Goal: Task Accomplishment & Management: Use online tool/utility

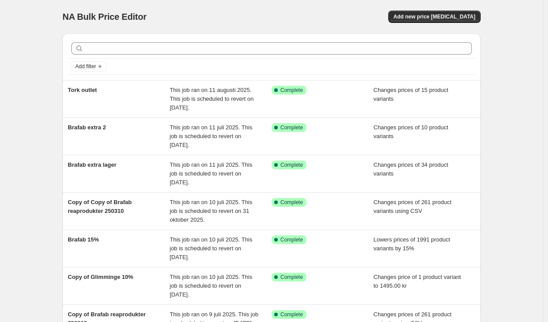
click at [374, 21] on div "Add new price [MEDICAL_DATA]" at bounding box center [376, 17] width 210 height 12
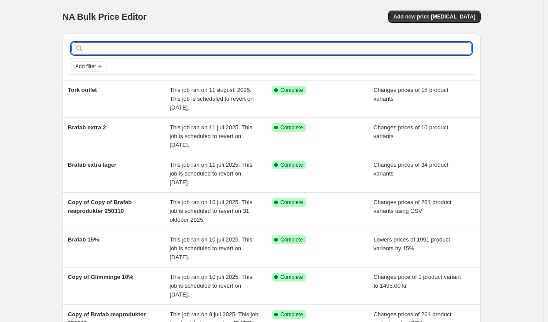
click at [129, 46] on input "text" at bounding box center [278, 48] width 387 height 12
type input "refined"
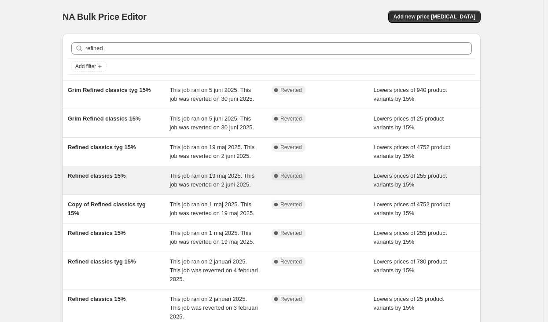
click at [160, 182] on div "Refined classics 15%" at bounding box center [119, 181] width 102 height 18
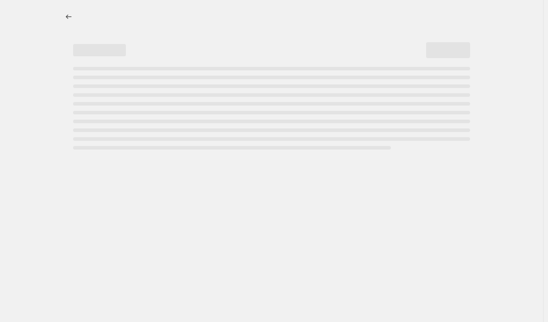
select select "percentage"
select select "vendor"
select select "product_status"
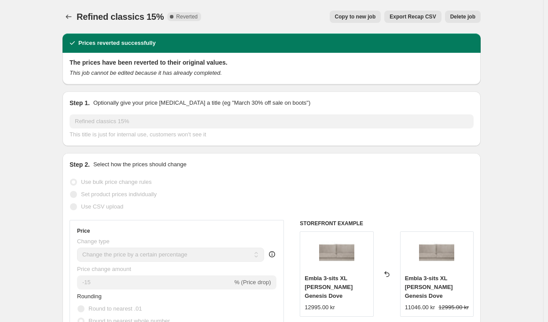
click at [351, 18] on span "Copy to new job" at bounding box center [355, 16] width 41 height 7
select select "percentage"
select select "vendor"
select select "product_status"
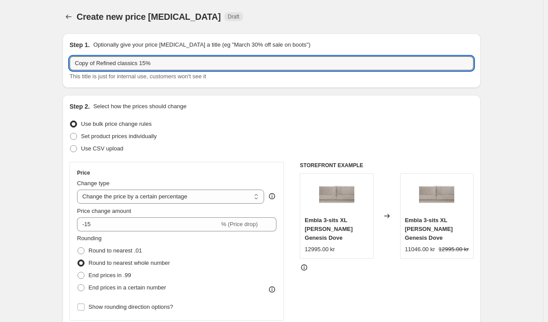
drag, startPoint x: 99, startPoint y: 62, endPoint x: 38, endPoint y: 58, distance: 60.9
click at [122, 63] on input "Refined classics 15%" at bounding box center [272, 63] width 404 height 14
type input "Refined classics 10%"
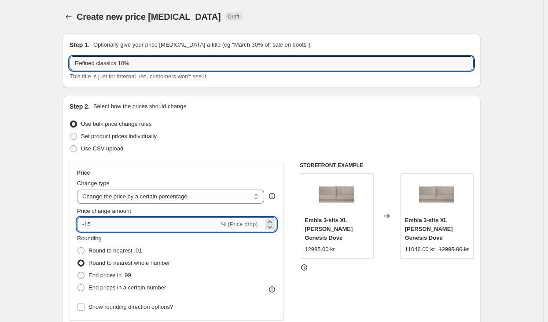
click at [101, 225] on input "-15" at bounding box center [148, 225] width 142 height 14
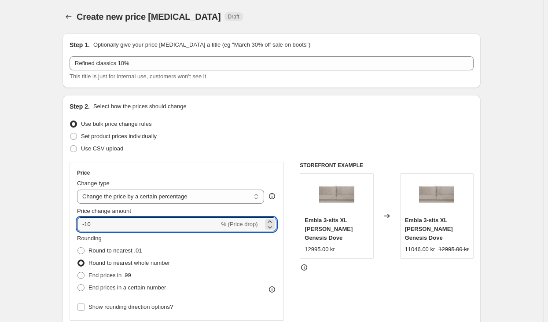
type input "-10"
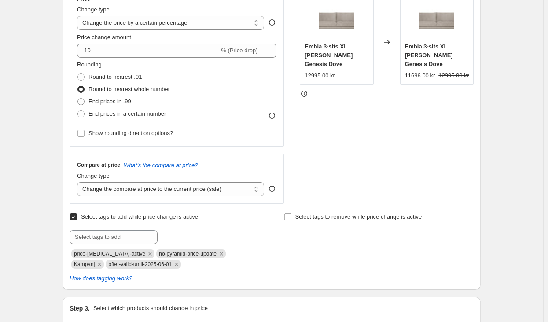
scroll to position [220, 0]
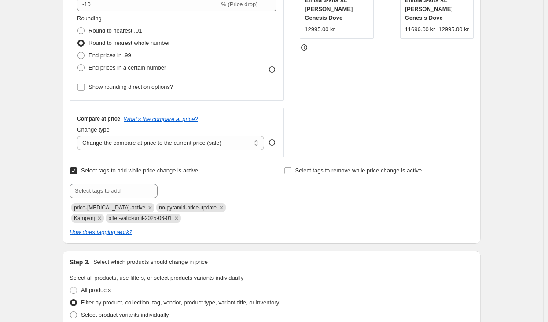
click at [132, 218] on span "offer-valid-until-2025-06-01" at bounding box center [139, 218] width 63 height 6
copy span "offer-valid-until-2025-06-01"
click at [107, 188] on input "text" at bounding box center [114, 191] width 88 height 14
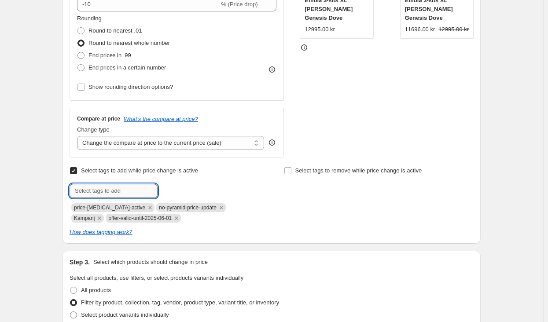
paste input "offer-valid-until-2025-06-01"
click at [520, 155] on div "Create new price [MEDICAL_DATA]. This page is ready Create new price [MEDICAL_D…" at bounding box center [271, 309] width 543 height 1059
click at [142, 199] on div "Submit offer-valid-until-2025-06-01 Add offer-valid-... price-[MEDICAL_DATA]-ac…" at bounding box center [165, 203] width 190 height 39
click at [137, 192] on input "offer-valid-until-2025-06-01" at bounding box center [114, 191] width 88 height 14
click at [137, 192] on input "offer-valid-until-2025-07-01" at bounding box center [114, 191] width 88 height 14
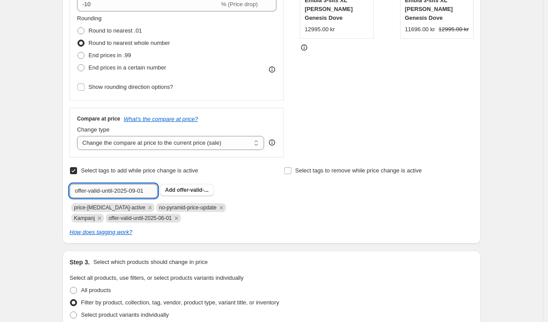
drag, startPoint x: 151, startPoint y: 192, endPoint x: 144, endPoint y: 191, distance: 6.8
click at [144, 191] on input "offer-valid-until-2025-09-01" at bounding box center [114, 191] width 88 height 14
type input "offer-valid-until-2025-09-07"
click at [186, 191] on span "offer-valid-..." at bounding box center [193, 190] width 32 height 6
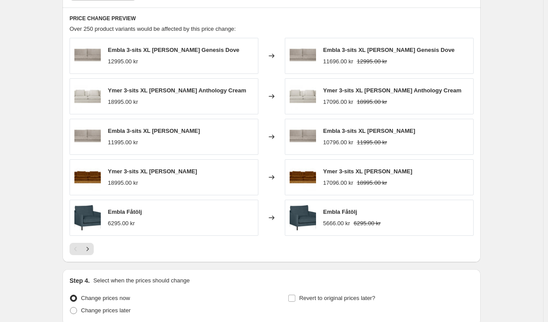
scroll to position [737, 0]
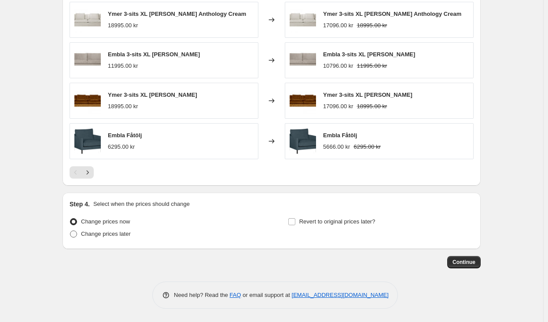
click at [118, 238] on span "Change prices later" at bounding box center [106, 234] width 50 height 9
click at [70, 231] on input "Change prices later" at bounding box center [70, 231] width 0 height 0
radio input "true"
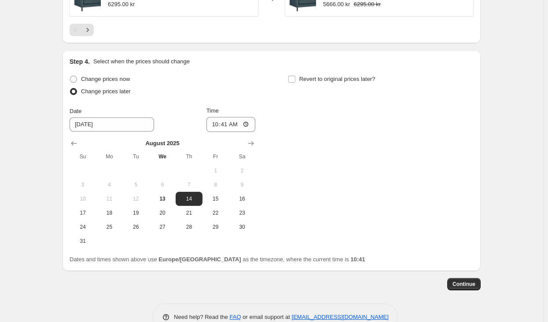
scroll to position [901, 0]
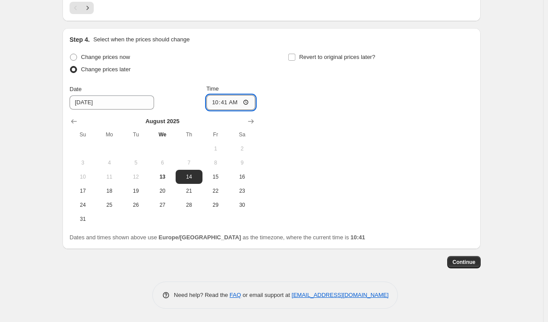
click at [230, 103] on input "10:41" at bounding box center [231, 102] width 49 height 15
type input "00:41"
click at [306, 58] on span "Revert to original prices later?" at bounding box center [337, 57] width 76 height 7
click at [295, 58] on input "Revert to original prices later?" at bounding box center [291, 57] width 7 height 7
checkbox input "true"
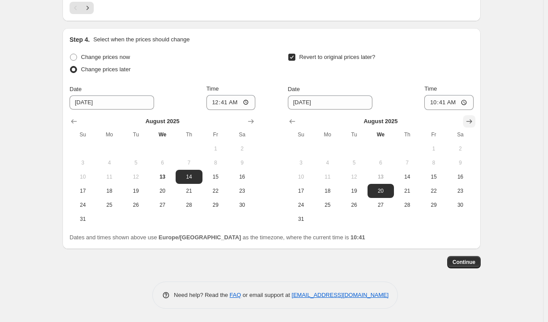
click at [471, 120] on icon "Show next month, September 2025" at bounding box center [469, 121] width 9 height 9
click at [303, 164] on span "7" at bounding box center [301, 162] width 19 height 7
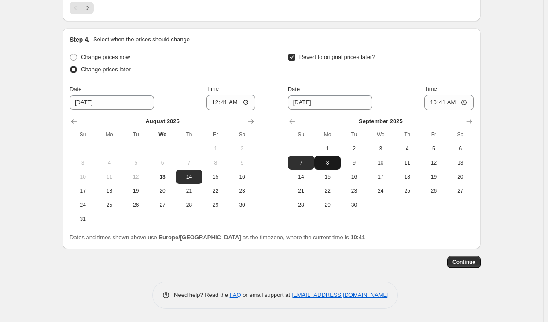
click at [337, 159] on span "8" at bounding box center [327, 162] width 19 height 7
type input "[DATE]"
click at [447, 102] on input "10:41" at bounding box center [449, 102] width 49 height 15
click at [447, 101] on input "15:41" at bounding box center [449, 102] width 49 height 15
type input "16:00"
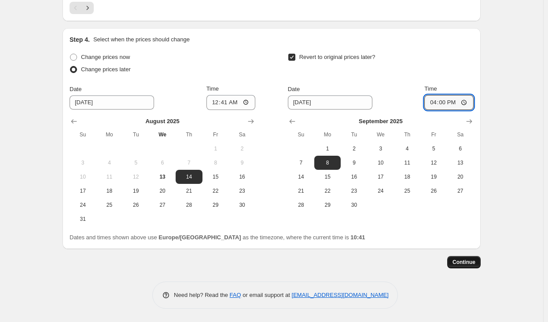
click at [464, 260] on span "Continue" at bounding box center [464, 262] width 23 height 7
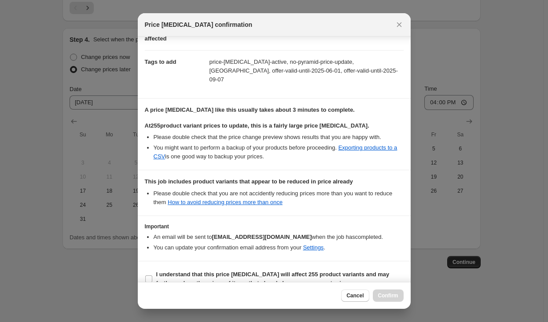
scroll to position [127, 0]
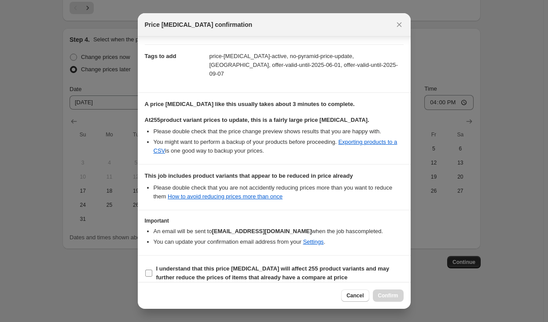
click at [288, 265] on span "I understand that this price [MEDICAL_DATA] will affect 255 product variants an…" at bounding box center [279, 274] width 247 height 18
click at [152, 270] on input "I understand that this price [MEDICAL_DATA] will affect 255 product variants an…" at bounding box center [148, 273] width 7 height 7
checkbox input "true"
click at [389, 295] on span "Confirm" at bounding box center [388, 295] width 20 height 7
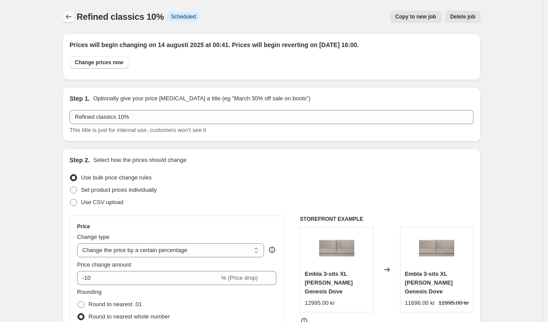
click at [73, 22] on button "Price change jobs" at bounding box center [69, 17] width 12 height 12
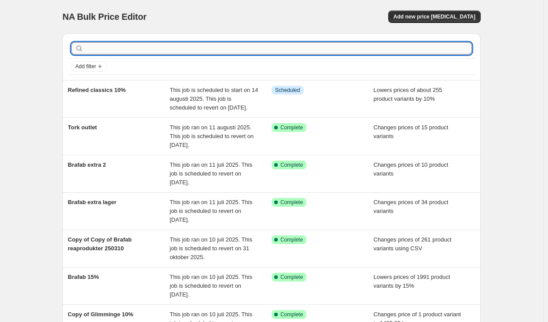
click at [152, 45] on input "text" at bounding box center [278, 48] width 387 height 12
type input "refined"
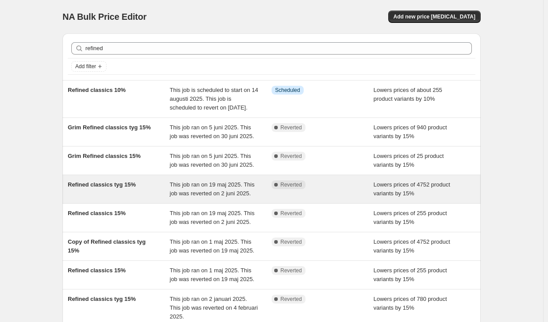
click at [153, 198] on div "Refined classics tyg 15%" at bounding box center [119, 190] width 102 height 18
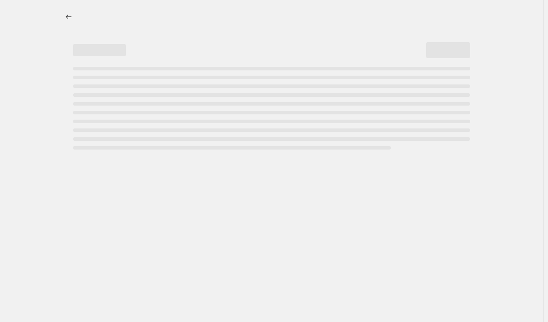
select select "percentage"
select select "vendor"
select select "tag"
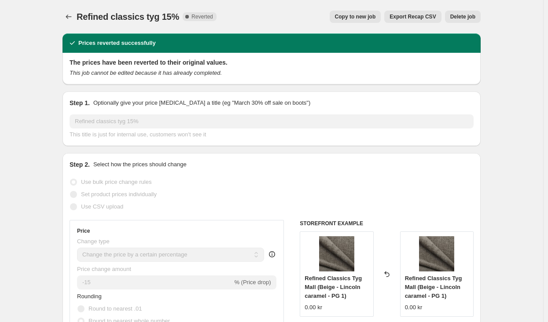
click at [376, 15] on span "Copy to new job" at bounding box center [355, 16] width 41 height 7
select select "percentage"
select select "vendor"
select select "tag"
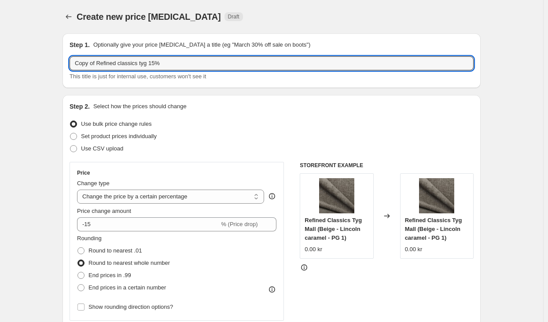
drag, startPoint x: 98, startPoint y: 64, endPoint x: 69, endPoint y: 61, distance: 28.8
click at [69, 61] on div "Step 1. Optionally give your price [MEDICAL_DATA] a title (eg "March 30% off sa…" at bounding box center [272, 60] width 418 height 55
click at [132, 67] on input "Refined classics tyg 15%" at bounding box center [272, 63] width 404 height 14
type input "Refined classics tyg 10%"
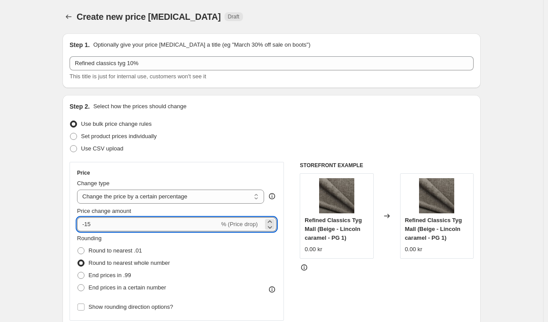
drag, startPoint x: 99, startPoint y: 227, endPoint x: 89, endPoint y: 223, distance: 10.3
click at [89, 223] on input "-15" at bounding box center [148, 225] width 142 height 14
type input "-10"
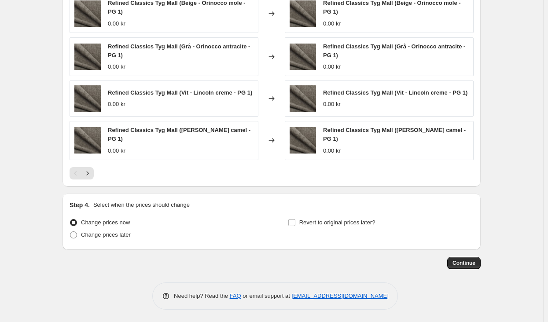
scroll to position [738, 0]
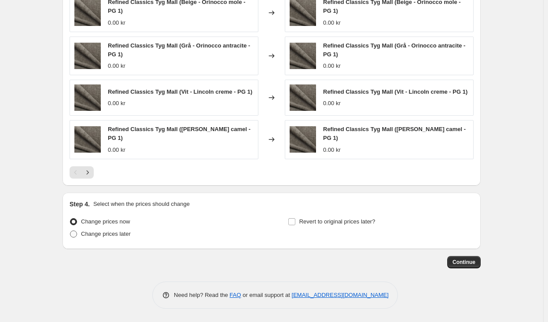
click at [118, 235] on span "Change prices later" at bounding box center [106, 234] width 50 height 7
click at [70, 231] on input "Change prices later" at bounding box center [70, 231] width 0 height 0
radio input "true"
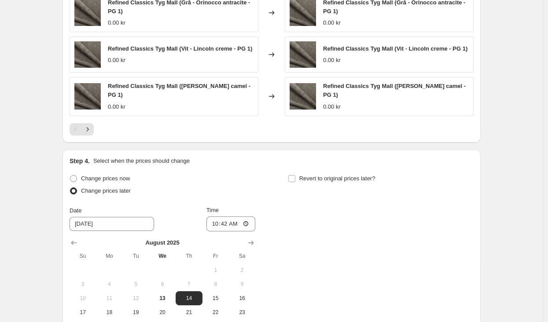
scroll to position [902, 0]
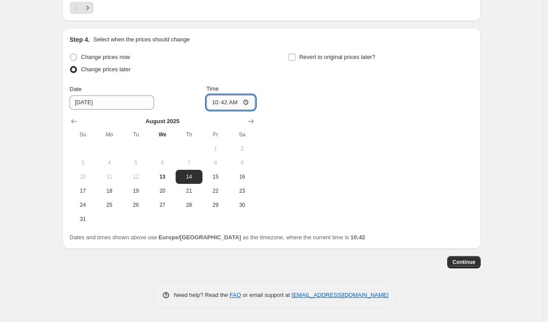
click at [233, 100] on input "10:42" at bounding box center [231, 102] width 49 height 15
click at [230, 101] on input "10:42" at bounding box center [231, 102] width 49 height 15
type input "00:42"
click at [328, 61] on span "Revert to original prices later?" at bounding box center [337, 57] width 76 height 9
click at [295, 61] on input "Revert to original prices later?" at bounding box center [291, 57] width 7 height 7
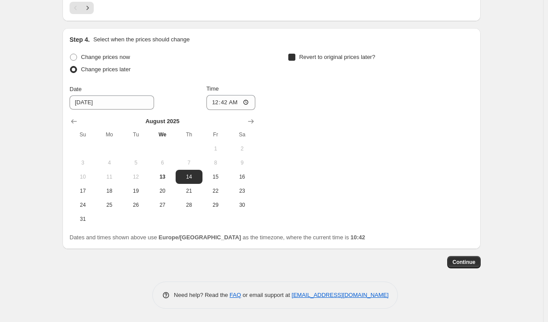
checkbox input "true"
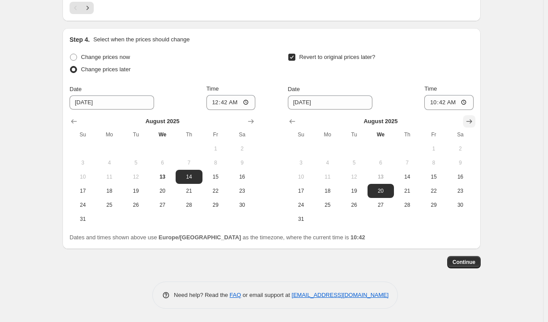
click at [472, 121] on icon "Show next month, September 2025" at bounding box center [469, 121] width 9 height 9
click at [308, 166] on span "7" at bounding box center [301, 162] width 19 height 7
type input "[DATE]"
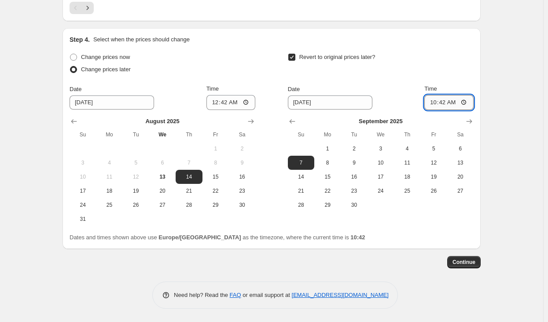
click at [447, 101] on input "10:42" at bounding box center [449, 102] width 49 height 15
type input "16:05"
click at [473, 260] on span "Continue" at bounding box center [464, 262] width 23 height 7
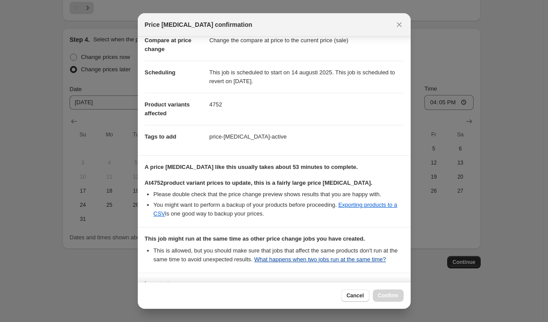
scroll to position [118, 0]
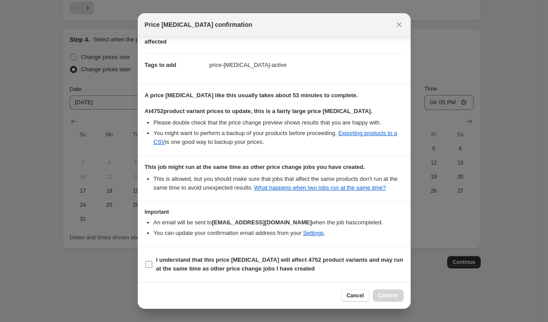
click at [283, 265] on b "I understand that this price [MEDICAL_DATA] will affect 4752 product variants a…" at bounding box center [279, 264] width 247 height 15
click at [267, 263] on b "I understand that this price [MEDICAL_DATA] will affect 4752 product variants a…" at bounding box center [279, 264] width 247 height 15
click at [152, 263] on input "I understand that this price [MEDICAL_DATA] will affect 4752 product variants a…" at bounding box center [148, 264] width 7 height 7
checkbox input "true"
click at [391, 292] on button "Confirm" at bounding box center [388, 296] width 31 height 12
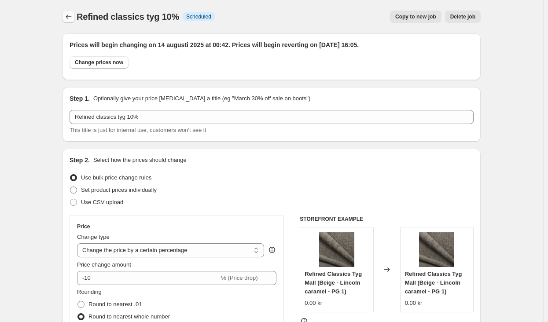
click at [71, 20] on icon "Price change jobs" at bounding box center [68, 16] width 9 height 9
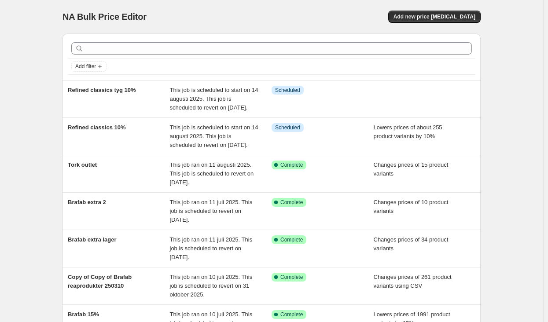
click at [501, 151] on div "NA Bulk Price Editor. This page is ready NA Bulk Price Editor Add new price [ME…" at bounding box center [271, 262] width 543 height 524
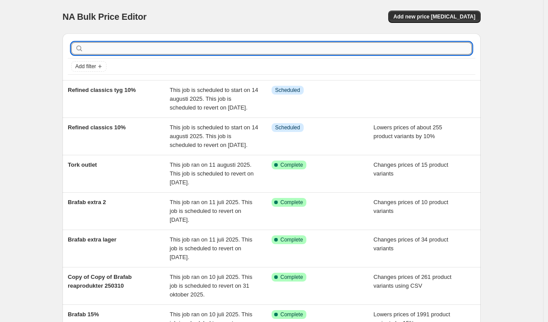
click at [221, 44] on input "text" at bounding box center [278, 48] width 387 height 12
type input "northen"
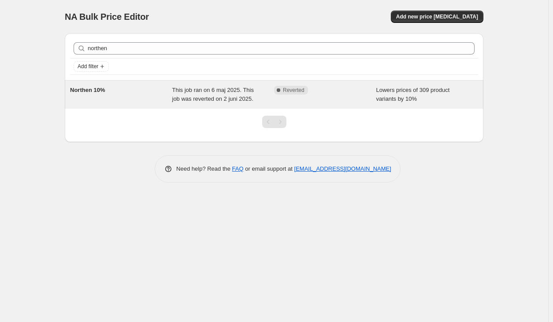
click at [117, 95] on div "Northen 10%" at bounding box center [121, 95] width 102 height 18
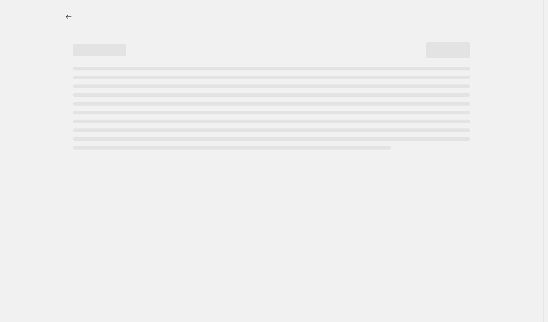
select select "percentage"
select select "vendor"
select select "product_type"
select select "not_equal"
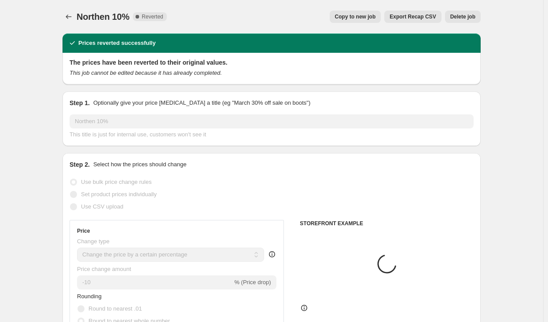
click at [368, 18] on span "Copy to new job" at bounding box center [355, 16] width 41 height 7
select select "percentage"
select select "vendor"
select select "product_type"
select select "not_equal"
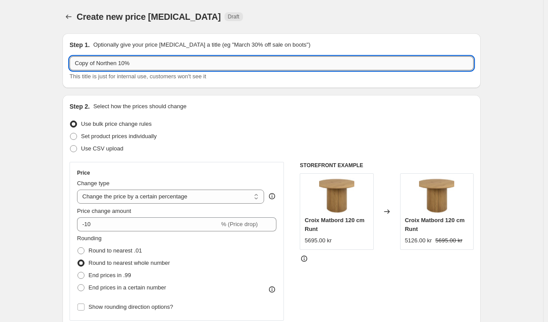
click at [124, 65] on input "Copy of Northen 10%" at bounding box center [272, 63] width 404 height 14
drag, startPoint x: 99, startPoint y: 66, endPoint x: 70, endPoint y: 66, distance: 28.2
click at [70, 66] on div "Step 1. Optionally give your price [MEDICAL_DATA] a title (eg "March 30% off sa…" at bounding box center [272, 60] width 418 height 55
type input "Northen 15%"
click at [83, 84] on div "Step 1. Optionally give your price [MEDICAL_DATA] a title (eg "March 30% off sa…" at bounding box center [272, 60] width 418 height 55
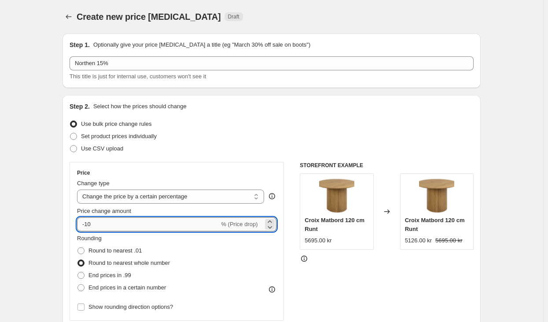
click at [102, 230] on input "-10" at bounding box center [148, 225] width 142 height 14
type input "-15"
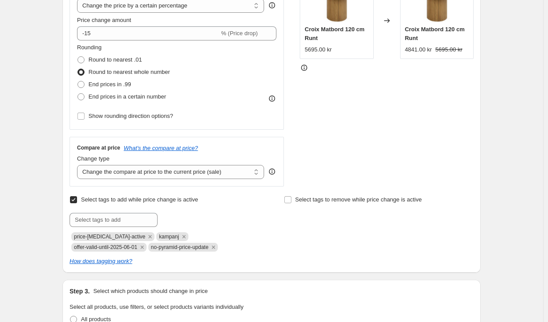
scroll to position [264, 0]
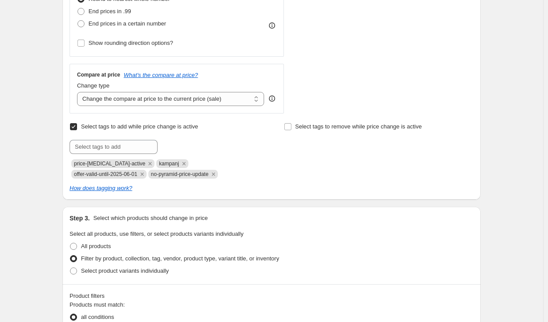
click at [137, 171] on span "offer-valid-until-2025-06-01" at bounding box center [105, 174] width 63 height 6
copy span "offer-valid-until-2025-06-01"
click at [130, 152] on input "text" at bounding box center [114, 147] width 88 height 14
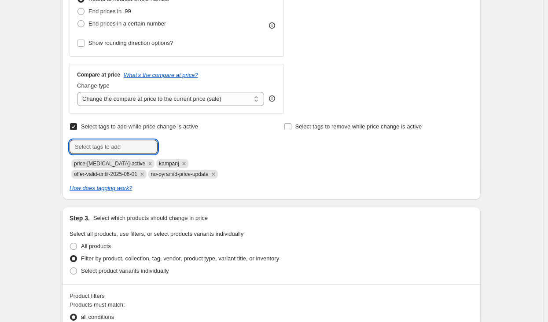
paste input "offer-valid-until-2025-06-01"
click at [149, 149] on input "offer-valid-until-2025-06-01" at bounding box center [114, 147] width 88 height 14
click at [138, 148] on input "offer-valid-until-2025-06-07" at bounding box center [114, 147] width 88 height 14
type input "offer-valid-until-2025-09-07"
click at [183, 148] on span "offer-valid-..." at bounding box center [193, 146] width 32 height 6
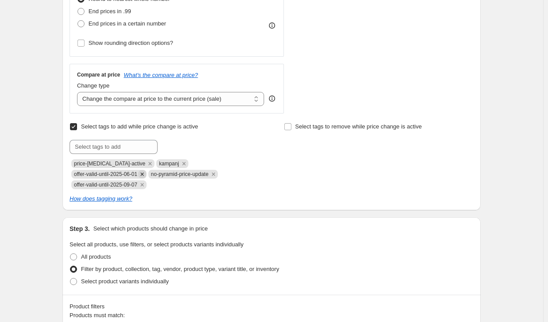
click at [144, 173] on icon "Remove offer-valid-until-2025-06-01" at bounding box center [141, 174] width 3 height 3
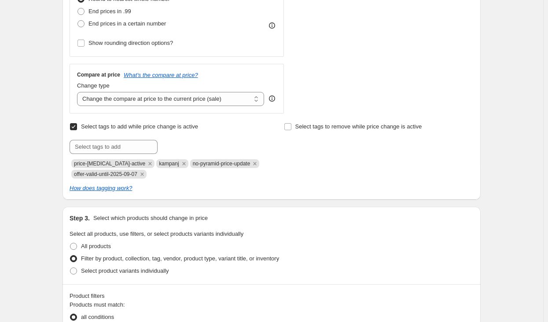
click at [487, 172] on div "Create new price [MEDICAL_DATA]. This page is ready Create new price [MEDICAL_D…" at bounding box center [271, 265] width 439 height 1059
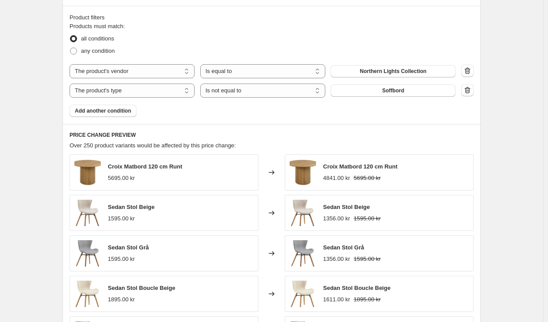
scroll to position [528, 0]
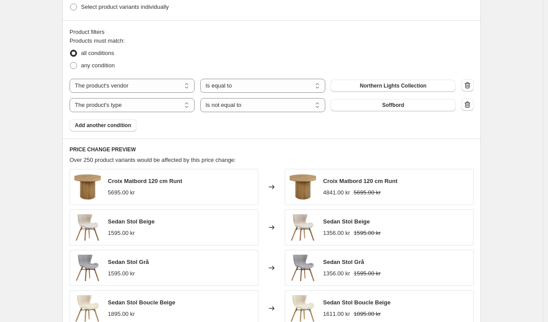
click at [472, 103] on icon "button" at bounding box center [467, 104] width 9 height 9
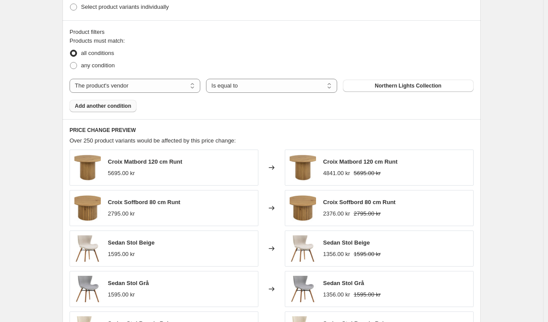
click at [107, 105] on span "Add another condition" at bounding box center [103, 106] width 56 height 7
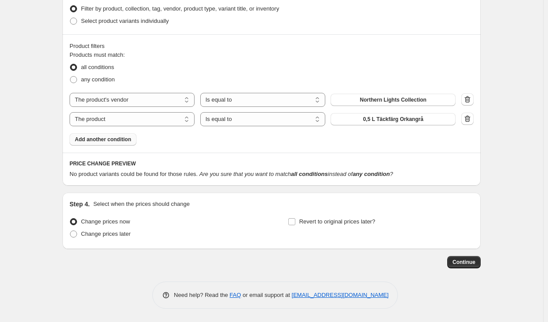
scroll to position [515, 0]
click at [178, 118] on select "The product The product's collection The product's tag The product's vendor The…" at bounding box center [132, 119] width 125 height 14
select select "product_status"
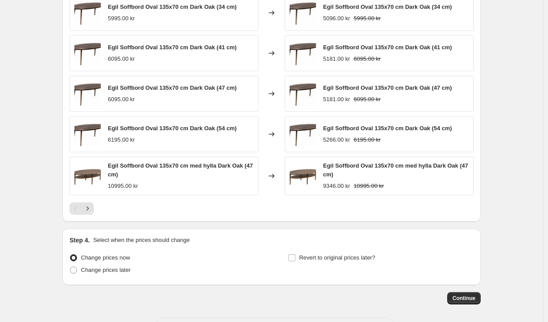
scroll to position [739, 0]
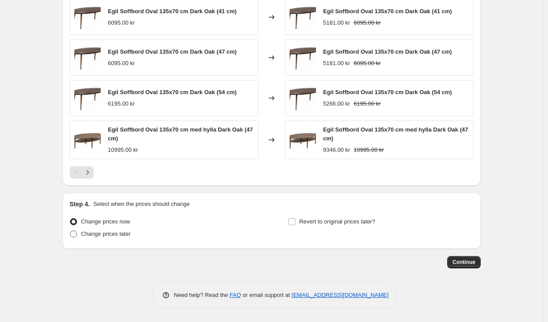
click at [118, 237] on span "Change prices later" at bounding box center [106, 234] width 50 height 7
click at [70, 231] on input "Change prices later" at bounding box center [70, 231] width 0 height 0
radio input "true"
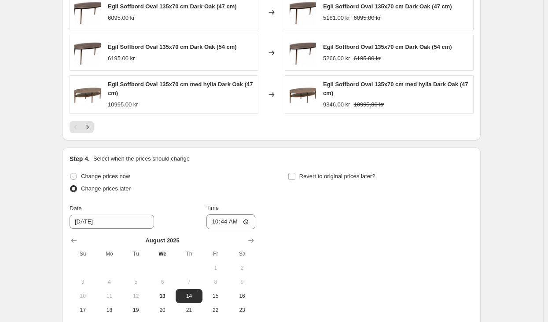
scroll to position [871, 0]
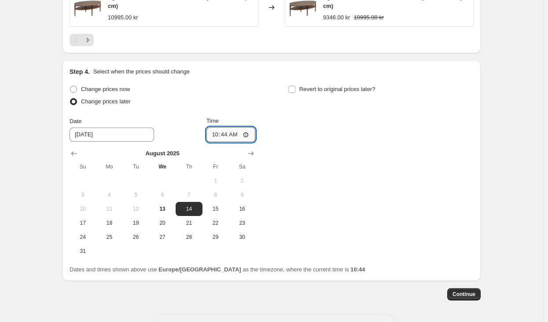
click at [231, 137] on input "10:44" at bounding box center [231, 134] width 49 height 15
click at [236, 135] on input "00:44" at bounding box center [231, 134] width 49 height 15
type input "00:01"
click at [268, 130] on div "Change prices now Change prices later Date [DATE] Time 00:[DATE] Mo Tu We Th Fr…" at bounding box center [272, 170] width 404 height 175
click at [297, 94] on label "Revert to original prices later?" at bounding box center [332, 89] width 88 height 12
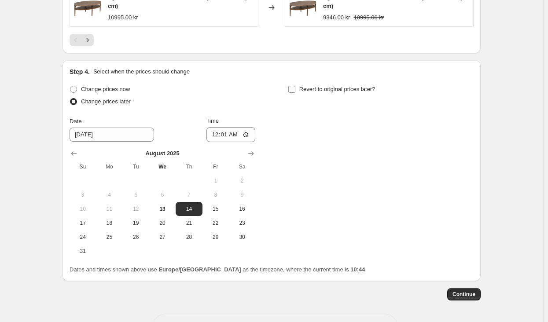
click at [295, 93] on input "Revert to original prices later?" at bounding box center [291, 89] width 7 height 7
checkbox input "true"
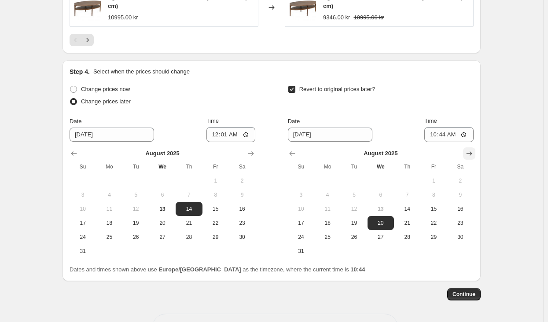
click at [469, 152] on icon "Show next month, September 2025" at bounding box center [469, 153] width 9 height 9
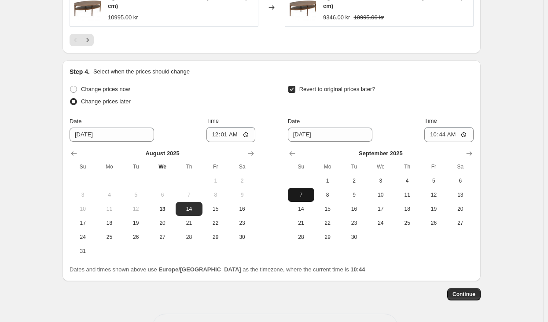
click at [301, 199] on span "7" at bounding box center [301, 195] width 19 height 7
type input "[DATE]"
click at [446, 139] on input "10:44" at bounding box center [449, 134] width 49 height 15
type input "15:30"
click at [322, 198] on span "8" at bounding box center [327, 195] width 19 height 7
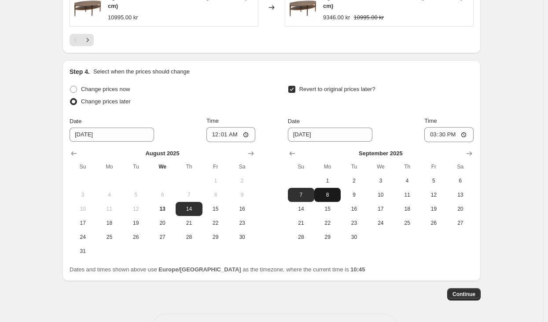
type input "[DATE]"
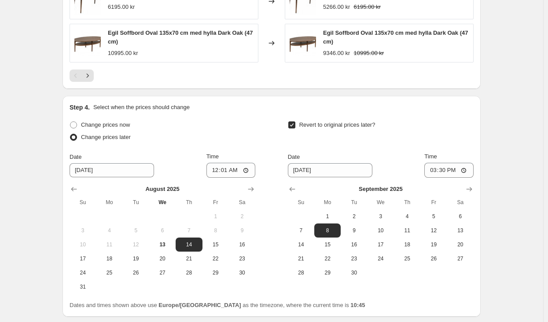
scroll to position [904, 0]
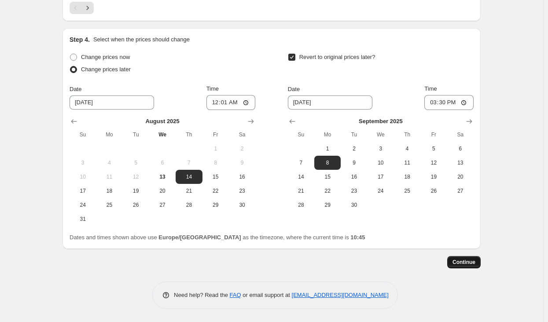
click at [462, 262] on span "Continue" at bounding box center [464, 262] width 23 height 7
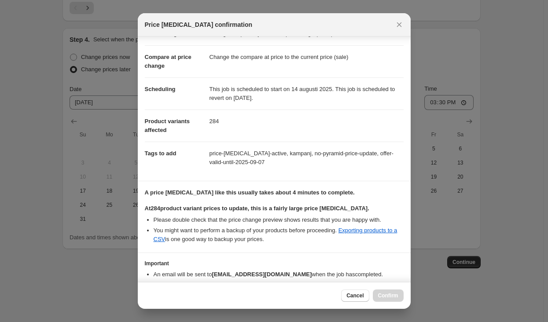
scroll to position [73, 0]
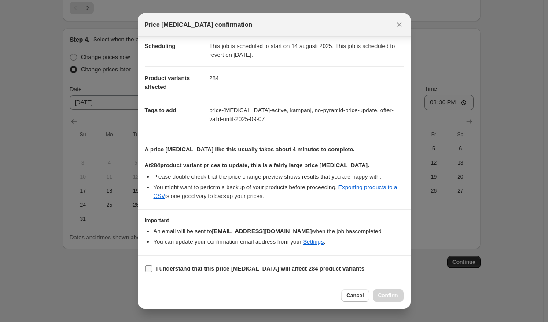
click at [272, 266] on b "I understand that this price [MEDICAL_DATA] will affect 284 product variants" at bounding box center [260, 269] width 208 height 7
click at [152, 266] on input "I understand that this price [MEDICAL_DATA] will affect 284 product variants" at bounding box center [148, 269] width 7 height 7
checkbox input "true"
click at [386, 298] on span "Confirm" at bounding box center [388, 295] width 20 height 7
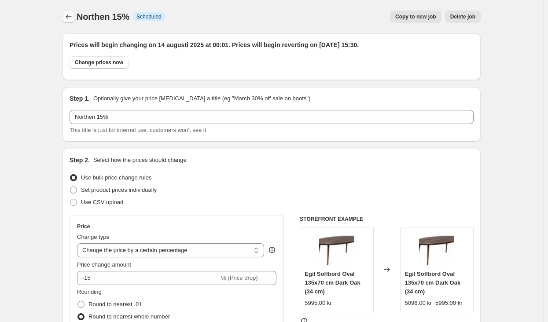
click at [71, 18] on icon "Price change jobs" at bounding box center [68, 16] width 9 height 9
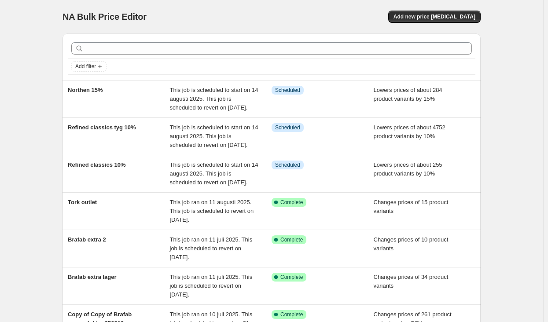
click at [496, 161] on div "NA Bulk Price Editor. This page is ready NA Bulk Price Editor Add new price [ME…" at bounding box center [271, 266] width 543 height 533
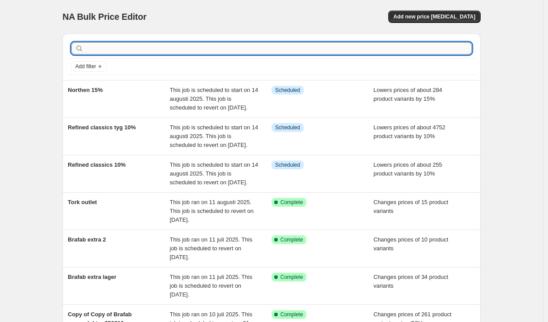
click at [185, 50] on input "text" at bounding box center [278, 48] width 387 height 12
type input "cinas"
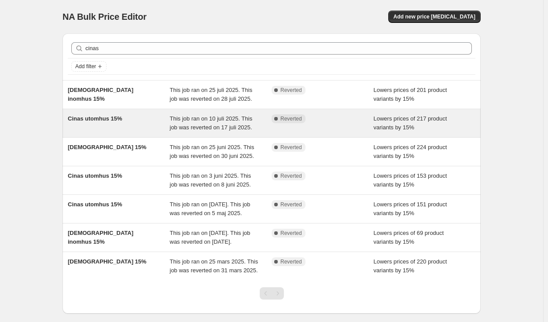
click at [190, 116] on span "This job ran on 10 juli 2025. This job was reverted on 17 juli 2025." at bounding box center [211, 122] width 83 height 15
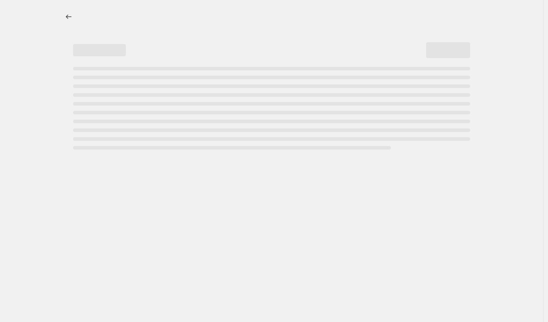
select select "percentage"
select select "product_status"
select select "vendor"
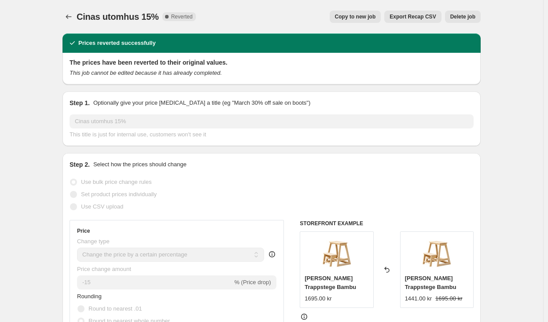
click at [372, 17] on span "Copy to new job" at bounding box center [355, 16] width 41 height 7
select select "percentage"
select select "product_status"
select select "vendor"
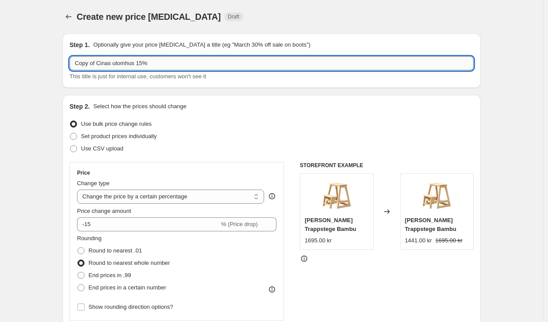
click at [100, 65] on input "Copy of Cinas utomhus 15%" at bounding box center [272, 63] width 404 height 14
drag, startPoint x: 100, startPoint y: 65, endPoint x: 43, endPoint y: 61, distance: 56.9
type input "Cinas utomhus 15%"
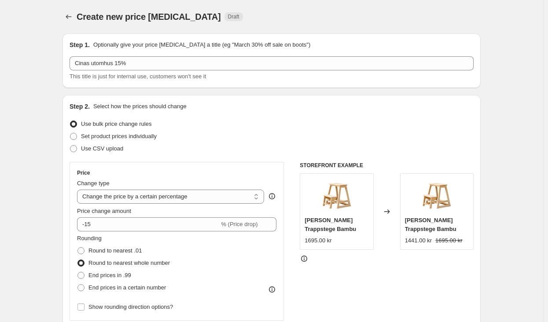
drag, startPoint x: 3, startPoint y: 155, endPoint x: 7, endPoint y: 153, distance: 4.9
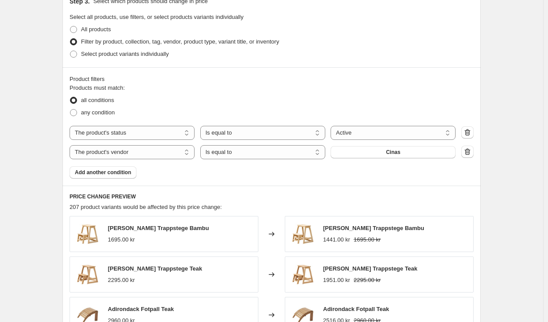
scroll to position [484, 0]
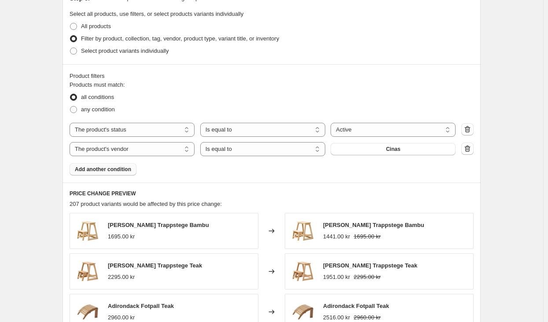
click at [107, 170] on span "Add another condition" at bounding box center [103, 169] width 56 height 7
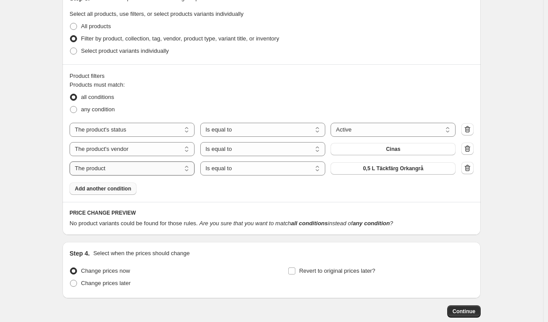
click at [180, 172] on select "The product The product's collection The product's tag The product's vendor The…" at bounding box center [132, 169] width 125 height 14
select select "tag"
click at [407, 170] on button "0" at bounding box center [393, 168] width 125 height 12
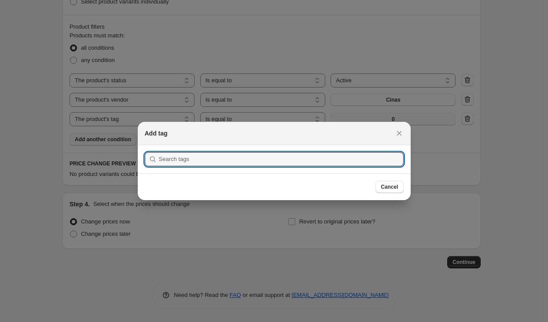
scroll to position [0, 0]
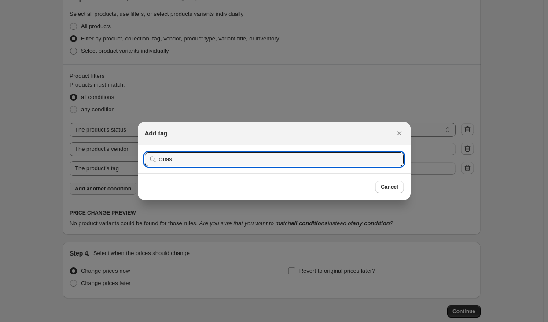
type input "cinas"
click at [145, 145] on button "Submit" at bounding box center [157, 149] width 25 height 9
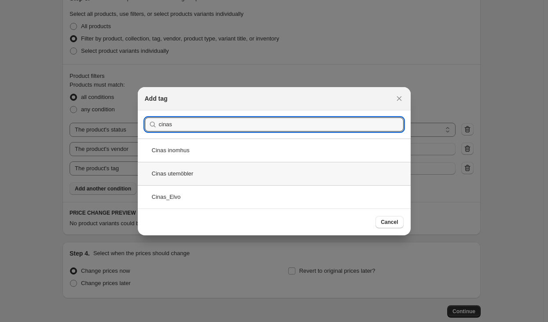
click at [200, 173] on div "Cinas utemöbler" at bounding box center [274, 173] width 273 height 23
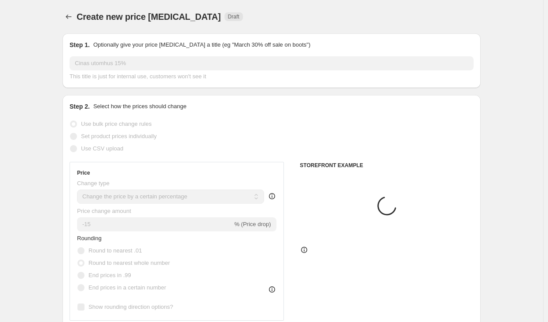
scroll to position [484, 0]
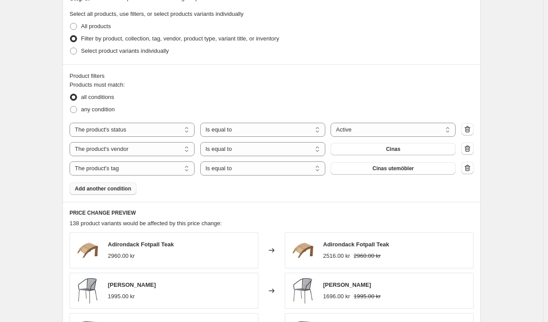
click at [120, 188] on span "Add another condition" at bounding box center [103, 188] width 56 height 7
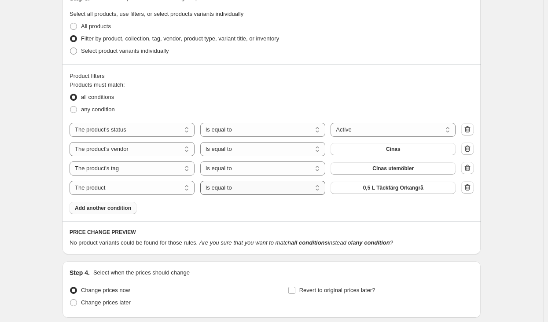
click at [306, 189] on select "Is equal to Is not equal to" at bounding box center [262, 188] width 125 height 14
select select "not_equal"
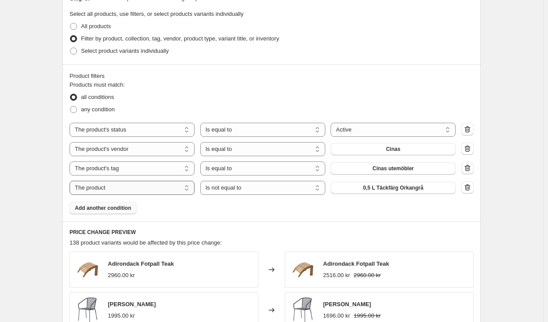
click at [168, 192] on select "The product The product's collection The product's tag The product's vendor The…" at bounding box center [132, 188] width 125 height 14
select select "tag"
click at [383, 194] on button "0" at bounding box center [393, 188] width 125 height 12
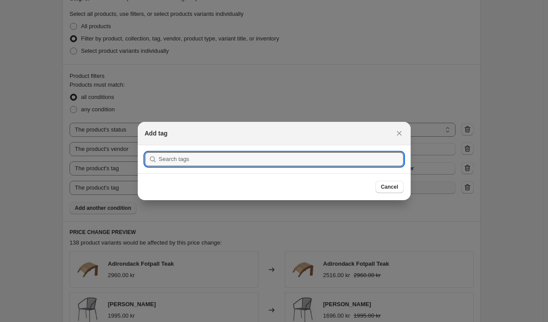
scroll to position [0, 0]
type input "[PERSON_NAME]"
click at [145, 145] on button "Submit" at bounding box center [157, 149] width 25 height 9
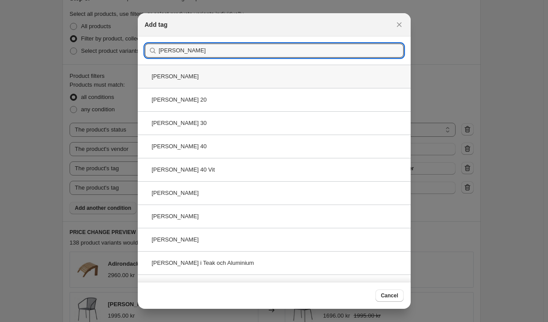
click at [189, 72] on div "[PERSON_NAME]" at bounding box center [274, 76] width 273 height 23
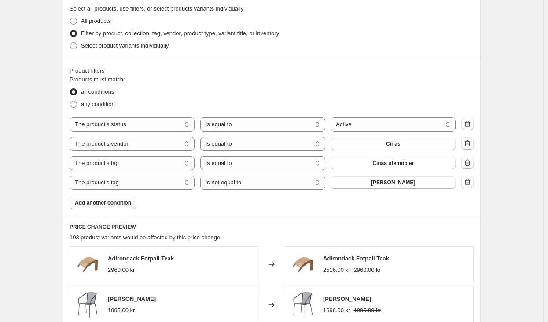
scroll to position [484, 0]
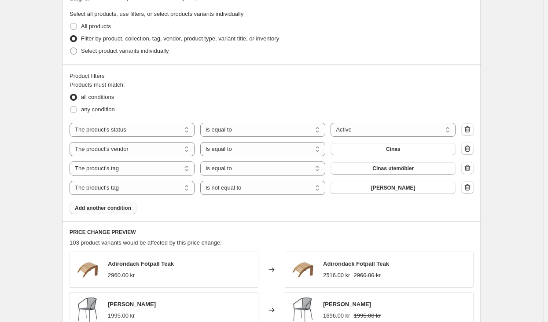
click at [543, 245] on div "Create new price [MEDICAL_DATA]. This page is ready Create new price [MEDICAL_D…" at bounding box center [271, 64] width 543 height 1097
click at [395, 188] on span "[PERSON_NAME]" at bounding box center [393, 188] width 44 height 7
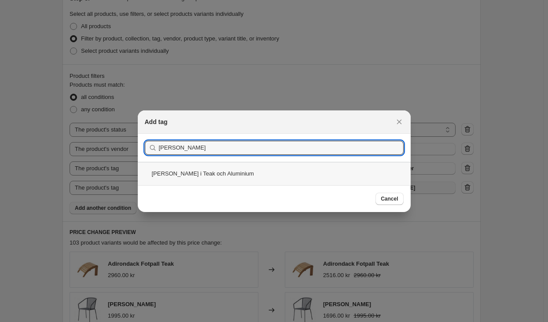
type input "[PERSON_NAME]"
click at [208, 171] on div "[PERSON_NAME] i Teak och Aluminium" at bounding box center [274, 173] width 273 height 23
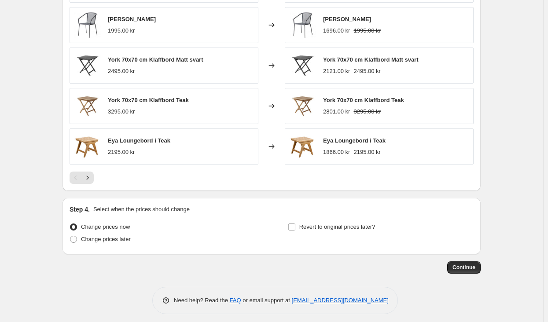
scroll to position [775, 0]
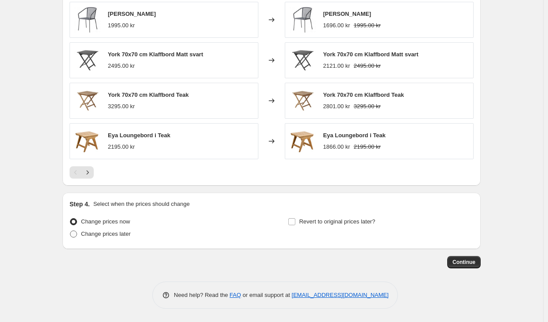
click at [121, 234] on span "Change prices later" at bounding box center [106, 234] width 50 height 7
click at [70, 231] on input "Change prices later" at bounding box center [70, 231] width 0 height 0
radio input "true"
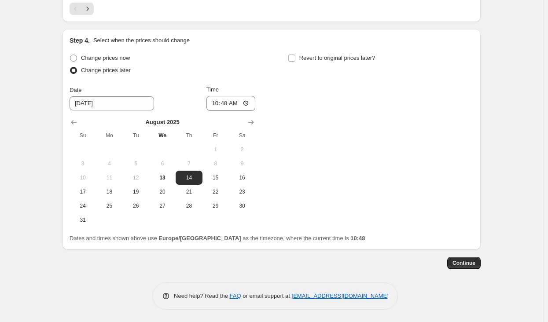
scroll to position [940, 0]
click at [140, 193] on span "19" at bounding box center [135, 191] width 19 height 7
type input "[DATE]"
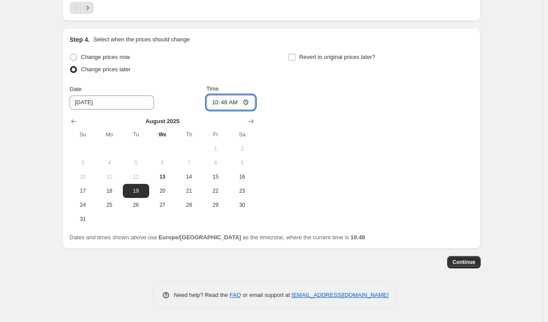
click at [228, 96] on input "10:48" at bounding box center [231, 102] width 49 height 15
type input "00:01"
click at [340, 54] on span "Revert to original prices later?" at bounding box center [337, 57] width 76 height 7
click at [295, 54] on input "Revert to original prices later?" at bounding box center [291, 57] width 7 height 7
checkbox input "true"
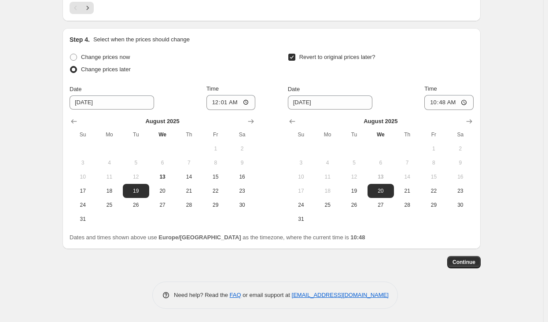
click at [472, 120] on icon "Show next month, September 2025" at bounding box center [470, 121] width 6 height 4
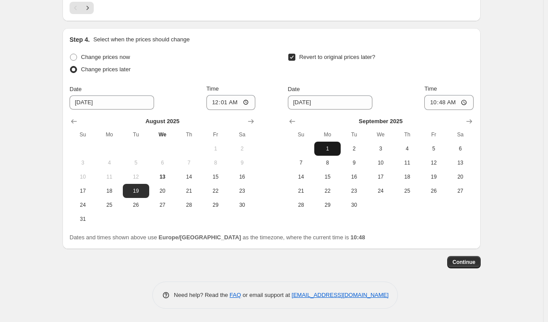
click at [330, 149] on span "1" at bounding box center [327, 148] width 19 height 7
type input "[DATE]"
click at [449, 101] on input "10:48" at bounding box center [449, 102] width 49 height 15
type input "11:00"
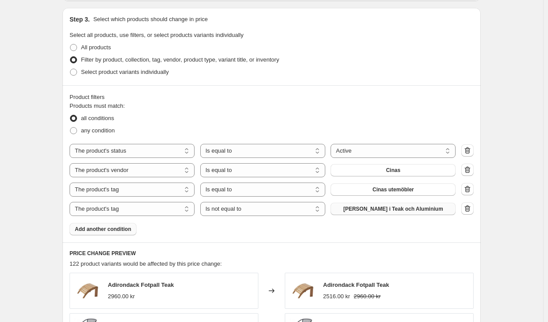
scroll to position [324, 0]
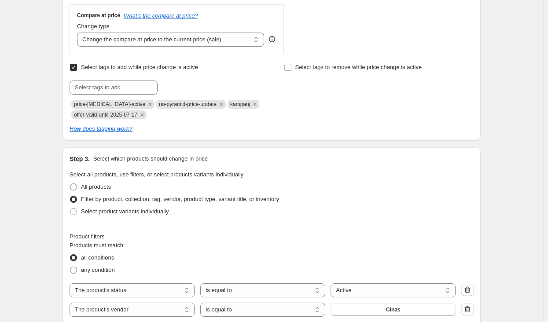
click at [129, 115] on span "offer-valid-until-2025-07-17" at bounding box center [105, 115] width 63 height 6
copy span "offer-valid-until-2025-07-17"
click at [118, 91] on input "text" at bounding box center [114, 88] width 88 height 14
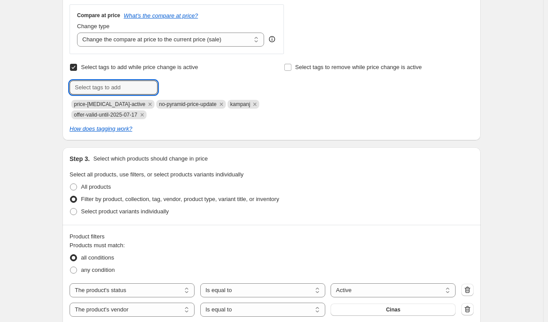
paste input "offer-valid-until-2025-07-17"
drag, startPoint x: 140, startPoint y: 84, endPoint x: 136, endPoint y: 86, distance: 4.9
click at [136, 86] on input "offer-valid-until-2025-07-17" at bounding box center [114, 88] width 88 height 14
drag, startPoint x: 155, startPoint y: 89, endPoint x: 142, endPoint y: 97, distance: 15.5
click at [142, 97] on div "Submit offer-valid-until-2025-08-17 Add offer-valid-... price-[MEDICAL_DATA]-ac…" at bounding box center [165, 100] width 190 height 39
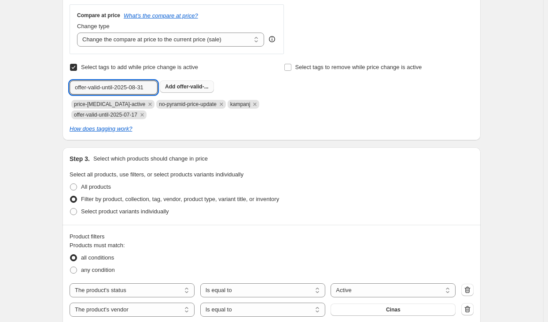
type input "offer-valid-until-2025-08-31"
click at [189, 89] on span "offer-valid-..." at bounding box center [193, 87] width 32 height 6
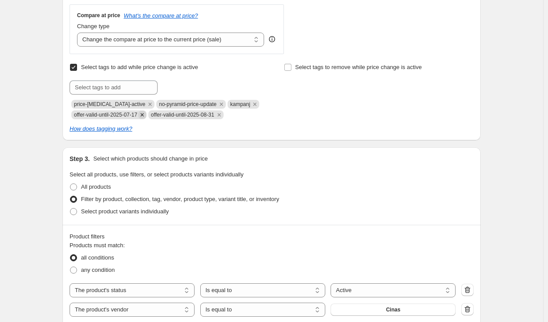
click at [144, 118] on icon "Remove offer-valid-until-2025-07-17" at bounding box center [142, 115] width 8 height 8
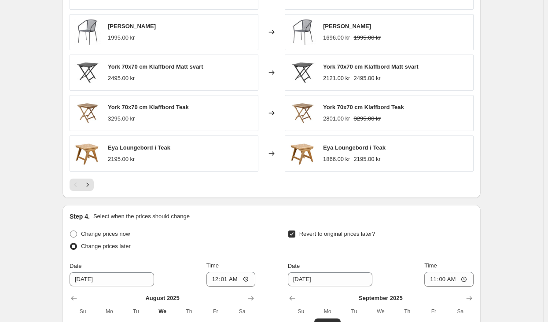
scroll to position [764, 0]
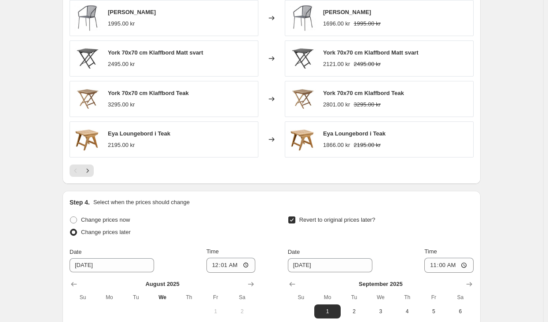
scroll to position [896, 0]
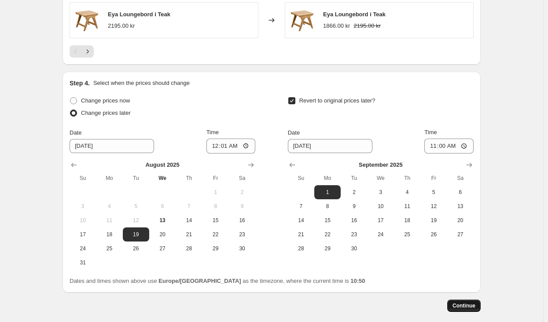
click at [471, 302] on button "Continue" at bounding box center [463, 306] width 33 height 12
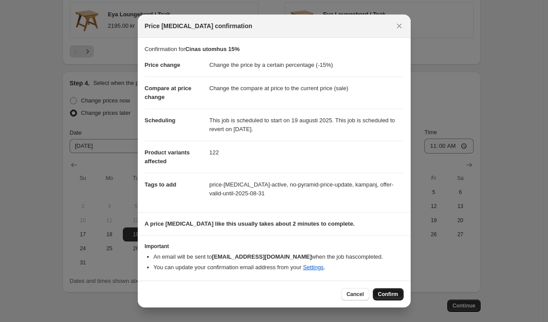
click at [384, 297] on span "Confirm" at bounding box center [388, 294] width 20 height 7
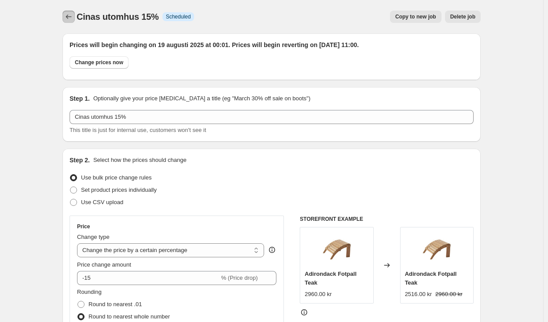
click at [71, 17] on icon "Price change jobs" at bounding box center [68, 16] width 9 height 9
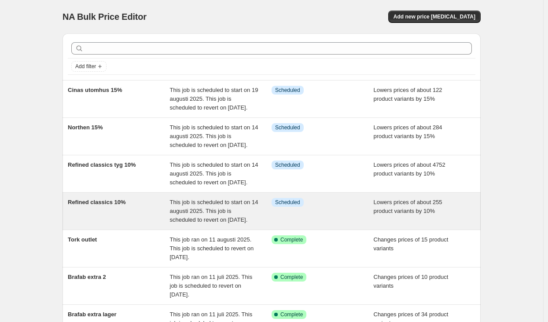
click at [133, 203] on div "Refined classics 10%" at bounding box center [119, 211] width 102 height 26
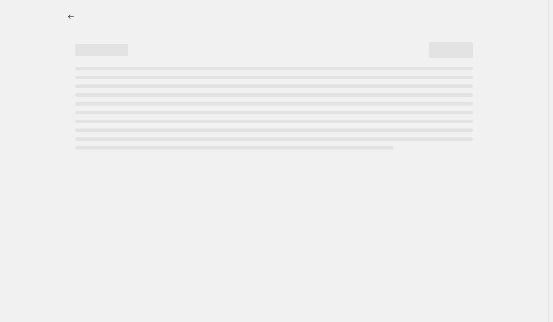
select select "percentage"
select select "vendor"
select select "product_status"
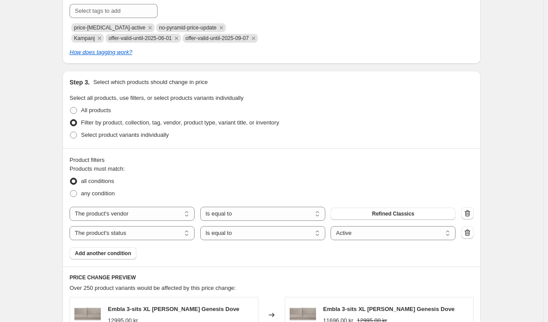
scroll to position [308, 0]
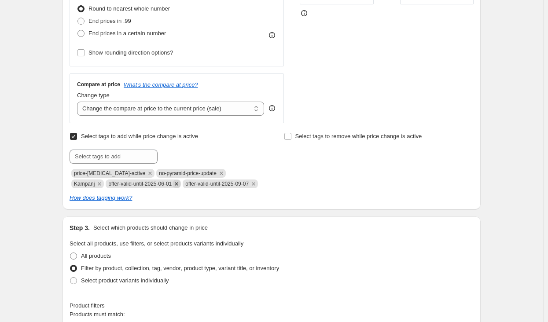
click at [173, 187] on icon "Remove offer-valid-until-2025-06-01" at bounding box center [177, 184] width 8 height 8
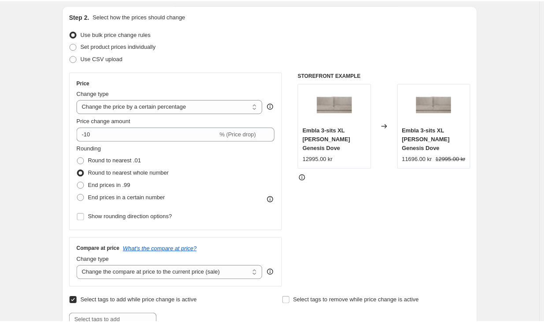
scroll to position [0, 0]
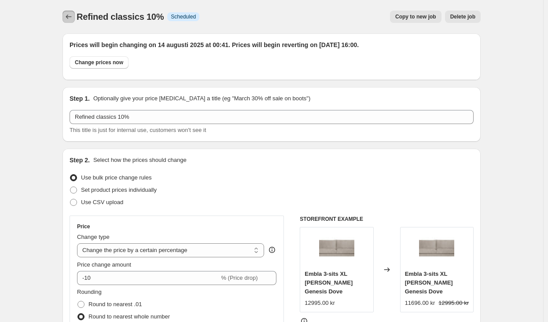
click at [67, 14] on icon "Price change jobs" at bounding box center [68, 16] width 9 height 9
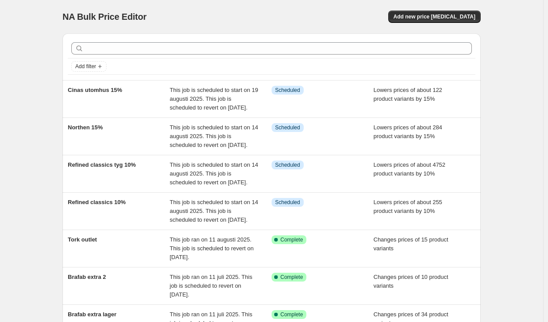
click at [511, 177] on div "NA Bulk Price Editor. This page is ready NA Bulk Price Editor Add new price [ME…" at bounding box center [271, 271] width 543 height 542
